Goal: Find specific page/section: Find specific page/section

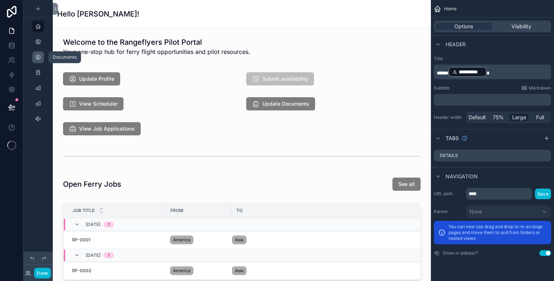
click at [37, 61] on div "scrollable content" at bounding box center [38, 57] width 9 height 12
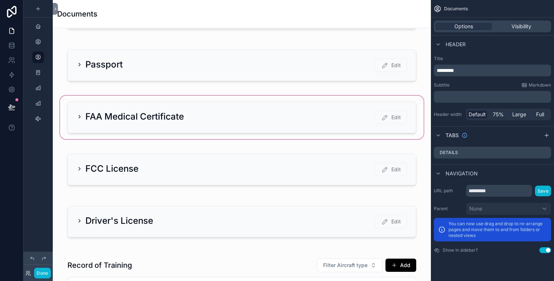
scroll to position [131, 0]
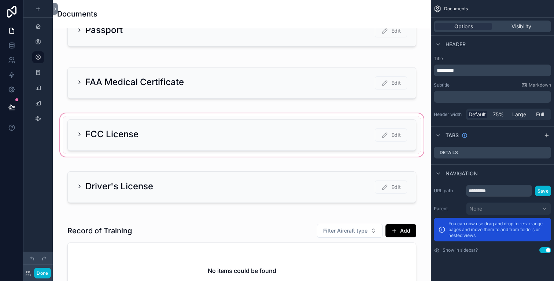
click at [199, 144] on div "scrollable content" at bounding box center [242, 135] width 367 height 46
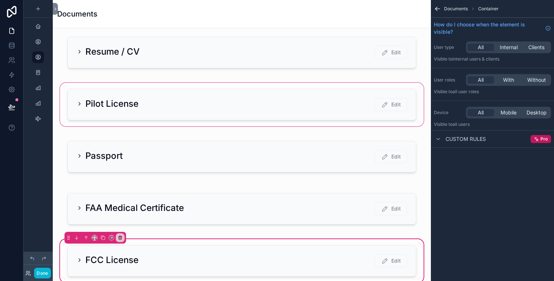
scroll to position [5, 0]
click at [132, 99] on div "scrollable content" at bounding box center [242, 104] width 367 height 46
click at [81, 101] on div "scrollable content" at bounding box center [242, 104] width 367 height 46
click at [78, 103] on div "scrollable content" at bounding box center [242, 104] width 367 height 46
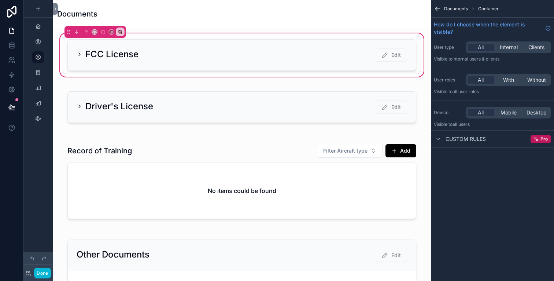
scroll to position [212, 0]
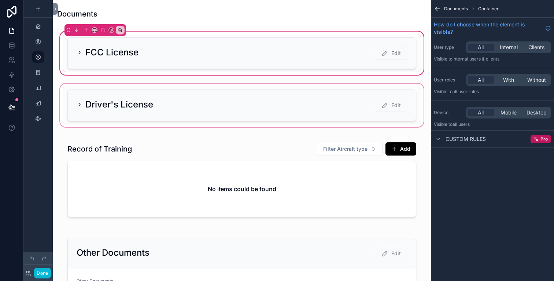
click at [84, 115] on div "scrollable content" at bounding box center [242, 105] width 367 height 46
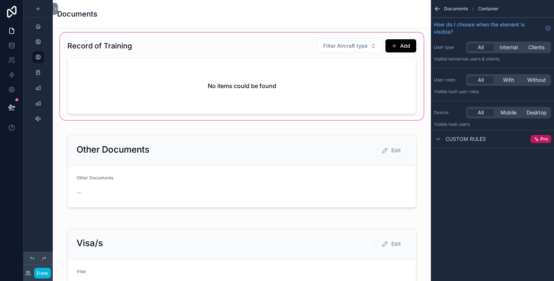
scroll to position [313, 0]
